Goal: Navigation & Orientation: Find specific page/section

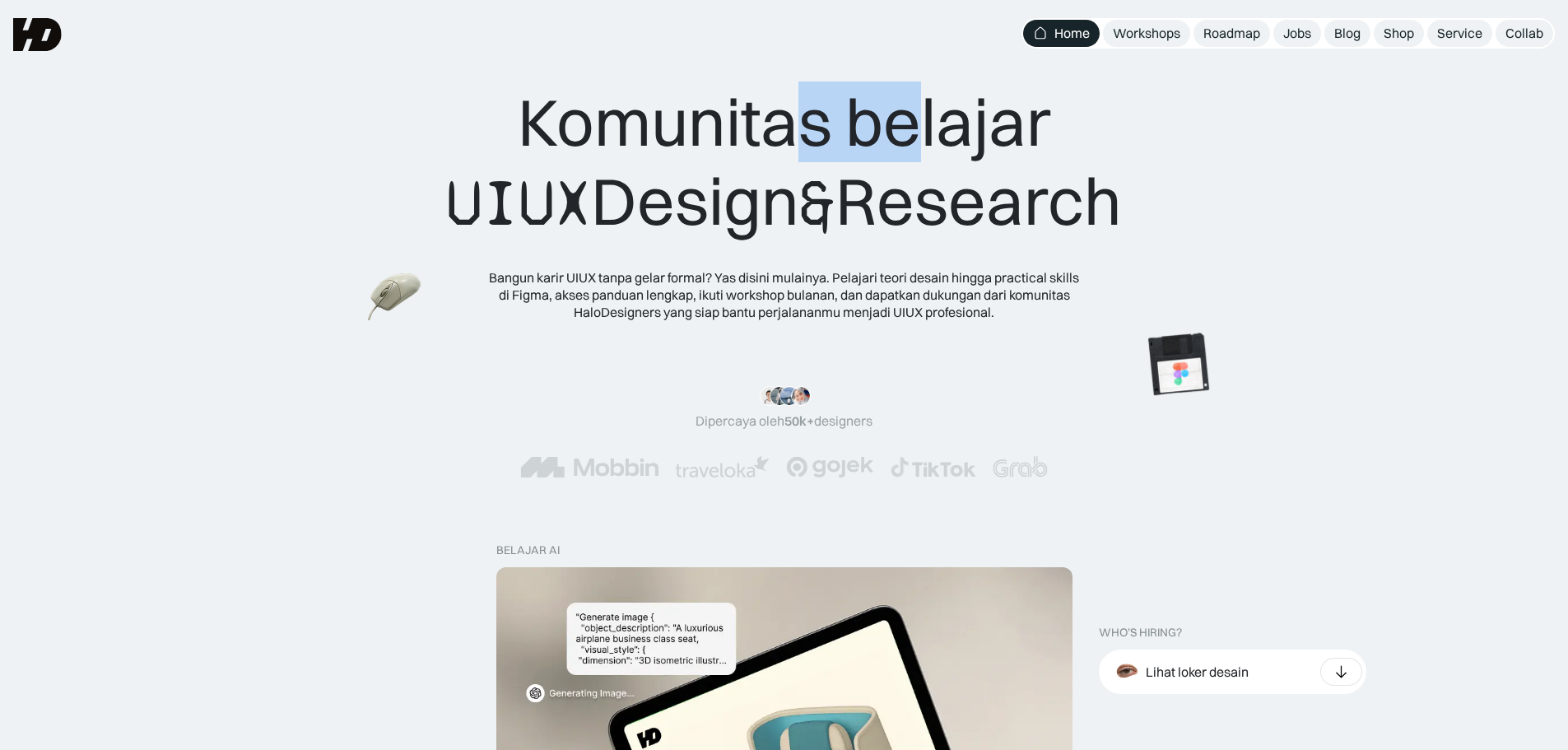
drag, startPoint x: 784, startPoint y: 110, endPoint x: 924, endPoint y: 139, distance: 143.0
click at [925, 128] on div "Komunitas belajar UIUX Design & Research" at bounding box center [784, 162] width 676 height 161
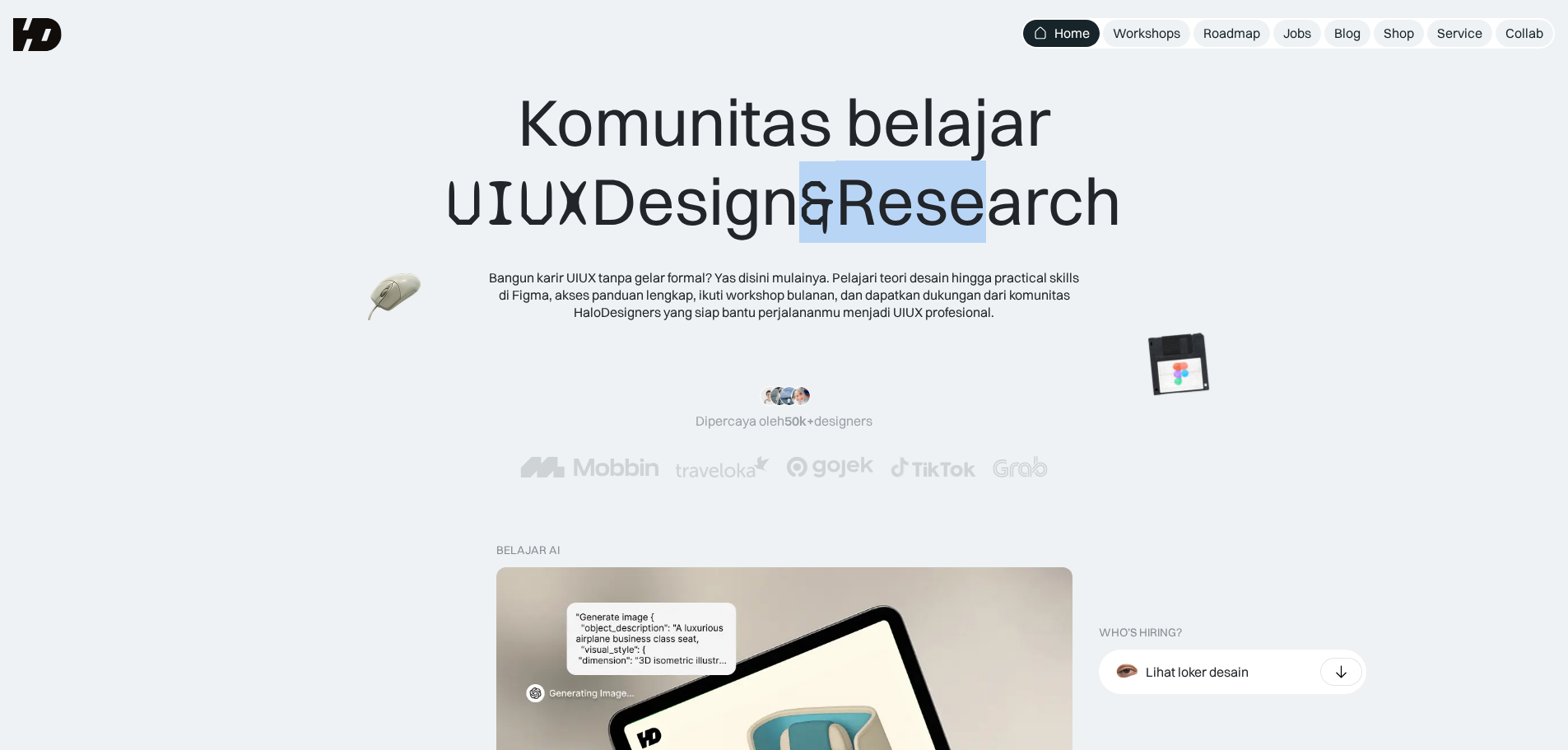
drag, startPoint x: 772, startPoint y: 211, endPoint x: 977, endPoint y: 211, distance: 205.0
click at [977, 211] on div "Komunitas belajar UIUX Design & Research" at bounding box center [784, 162] width 676 height 161
click at [1260, 27] on div "Roadmap" at bounding box center [1232, 34] width 57 height 17
